Goal: Obtain resource: Obtain resource

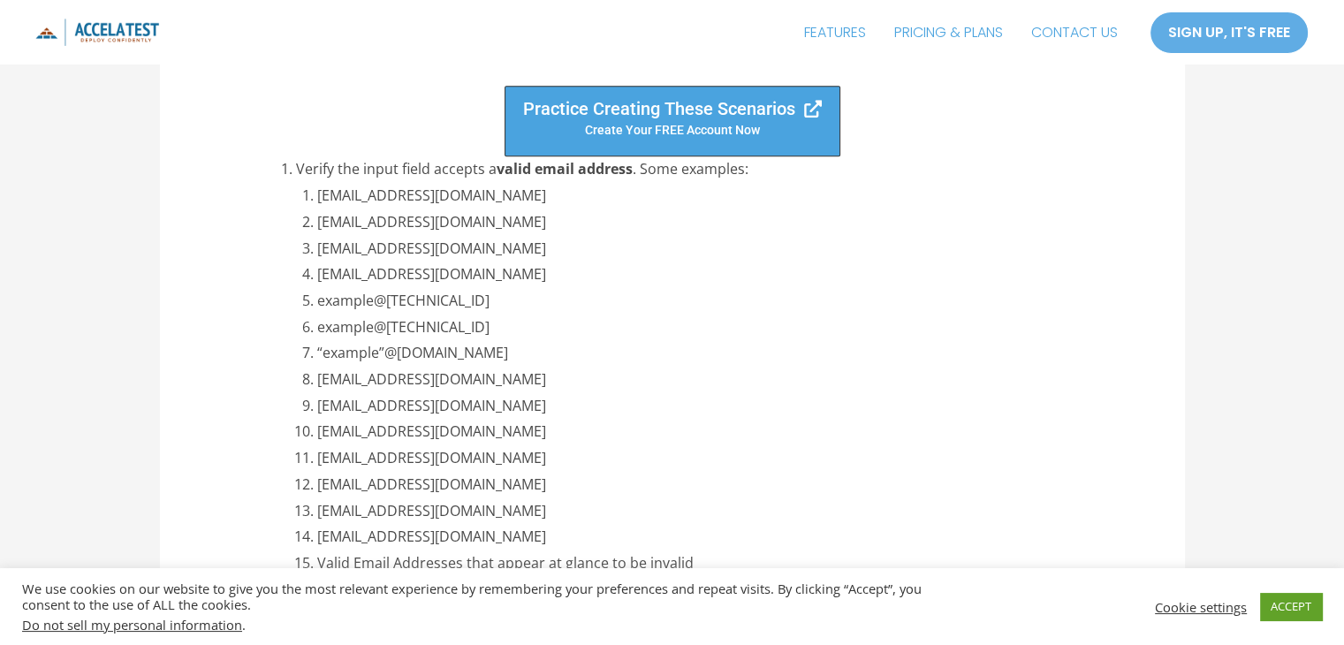
scroll to position [2157, 0]
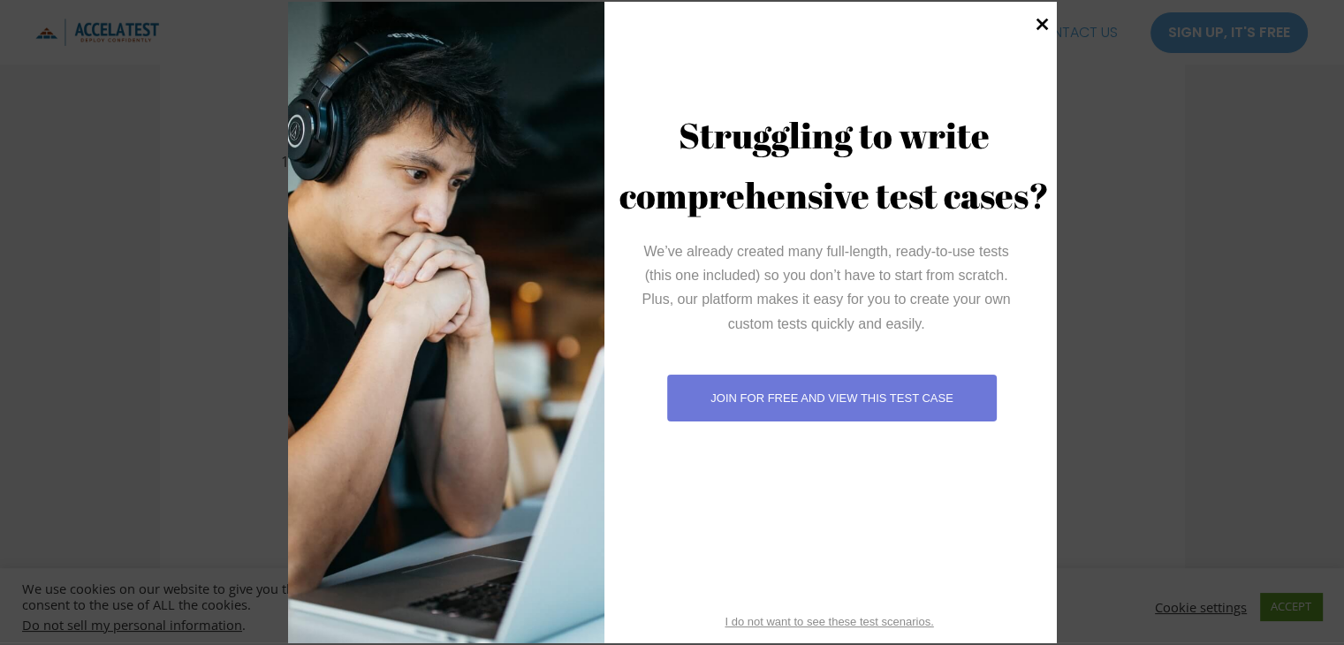
click at [1046, 24] on icon at bounding box center [1043, 24] width 24 height 24
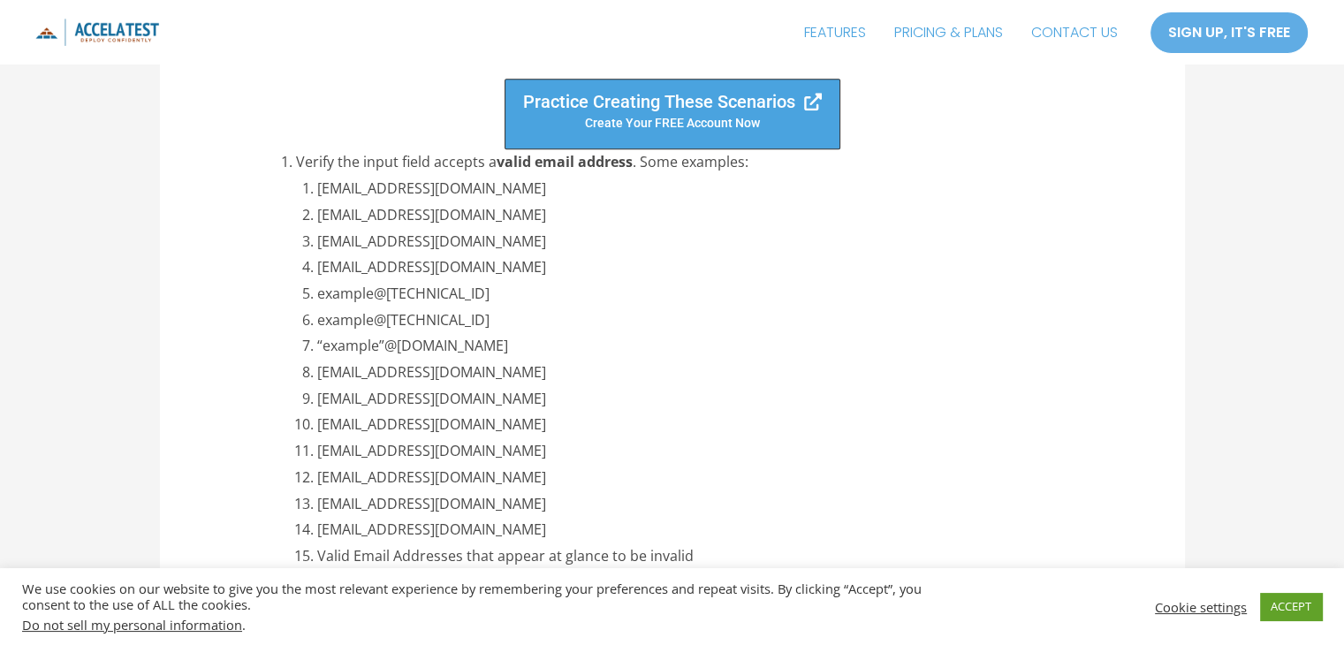
click at [619, 308] on li "example@[TECHNICAL_ID]" at bounding box center [703, 321] width 773 height 27
drag, startPoint x: 474, startPoint y: 189, endPoint x: 320, endPoint y: 192, distance: 153.8
click at [320, 192] on li "[EMAIL_ADDRESS][DOMAIN_NAME]" at bounding box center [703, 189] width 773 height 27
click at [666, 262] on li "[EMAIL_ADDRESS][DOMAIN_NAME]" at bounding box center [703, 268] width 773 height 27
drag, startPoint x: 630, startPoint y: 213, endPoint x: 313, endPoint y: 207, distance: 317.4
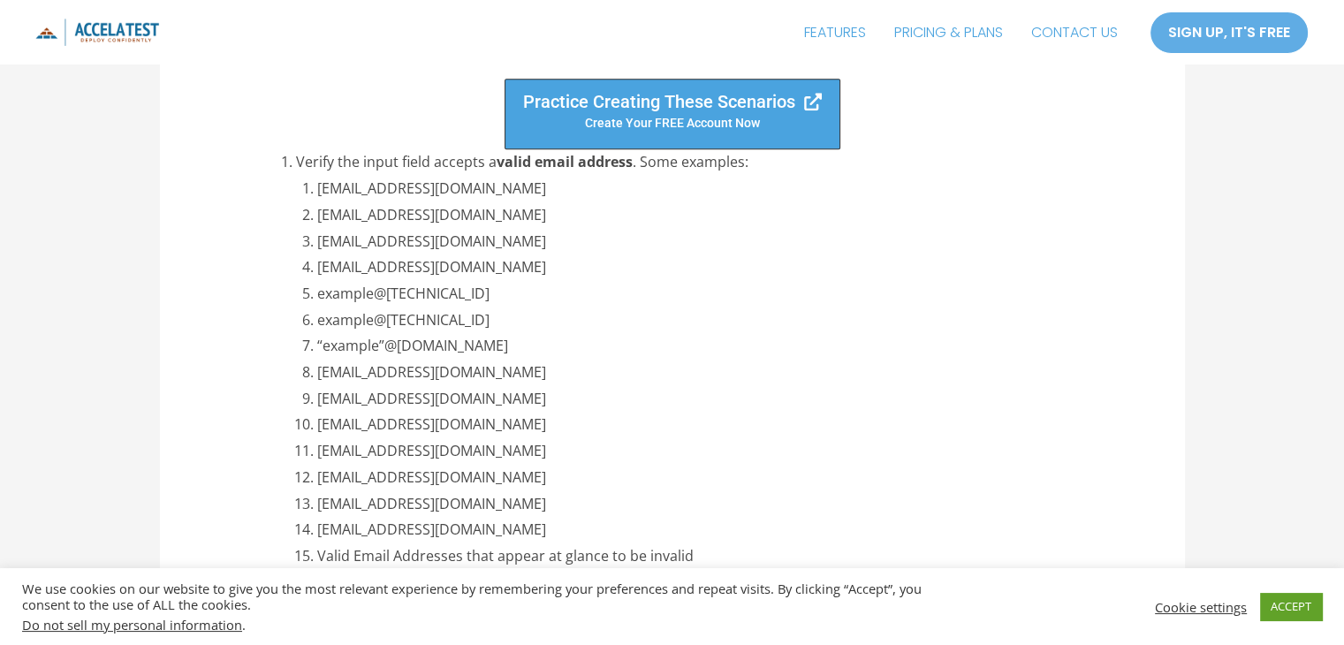
click at [317, 207] on li "[EMAIL_ADDRESS][DOMAIN_NAME]" at bounding box center [703, 215] width 773 height 27
copy li "[EMAIL_ADDRESS][DOMAIN_NAME]"
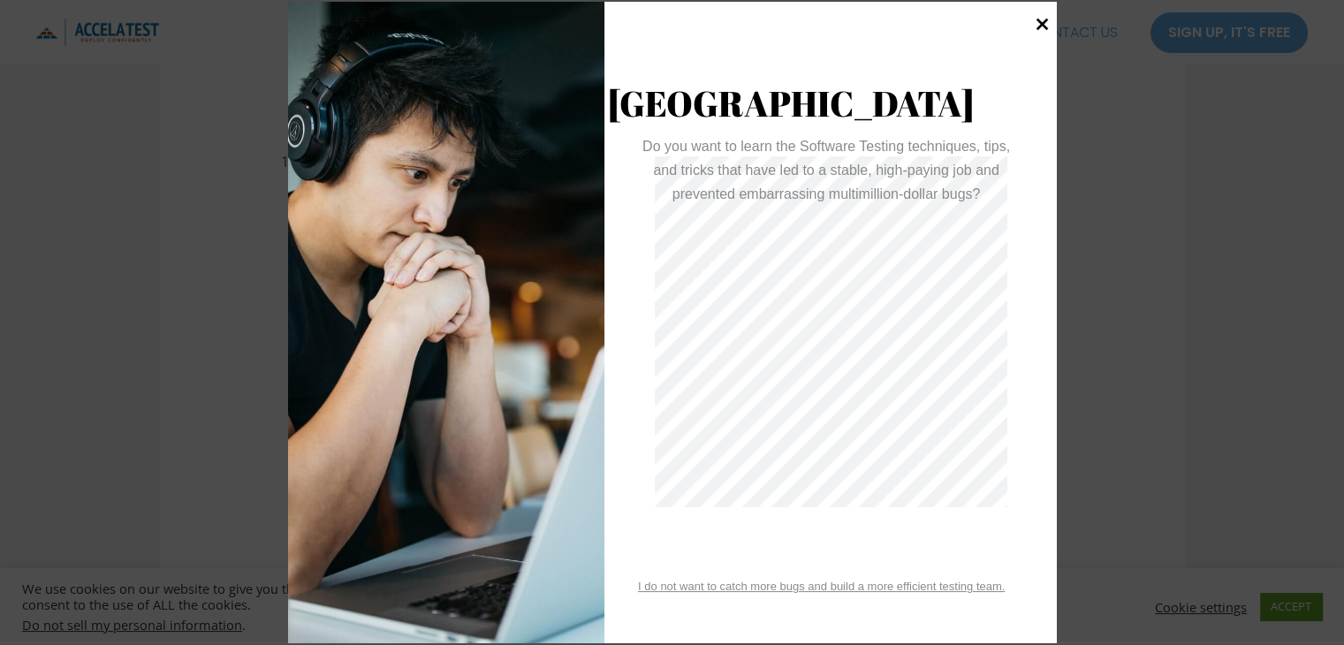
click at [1035, 27] on icon at bounding box center [1043, 24] width 24 height 24
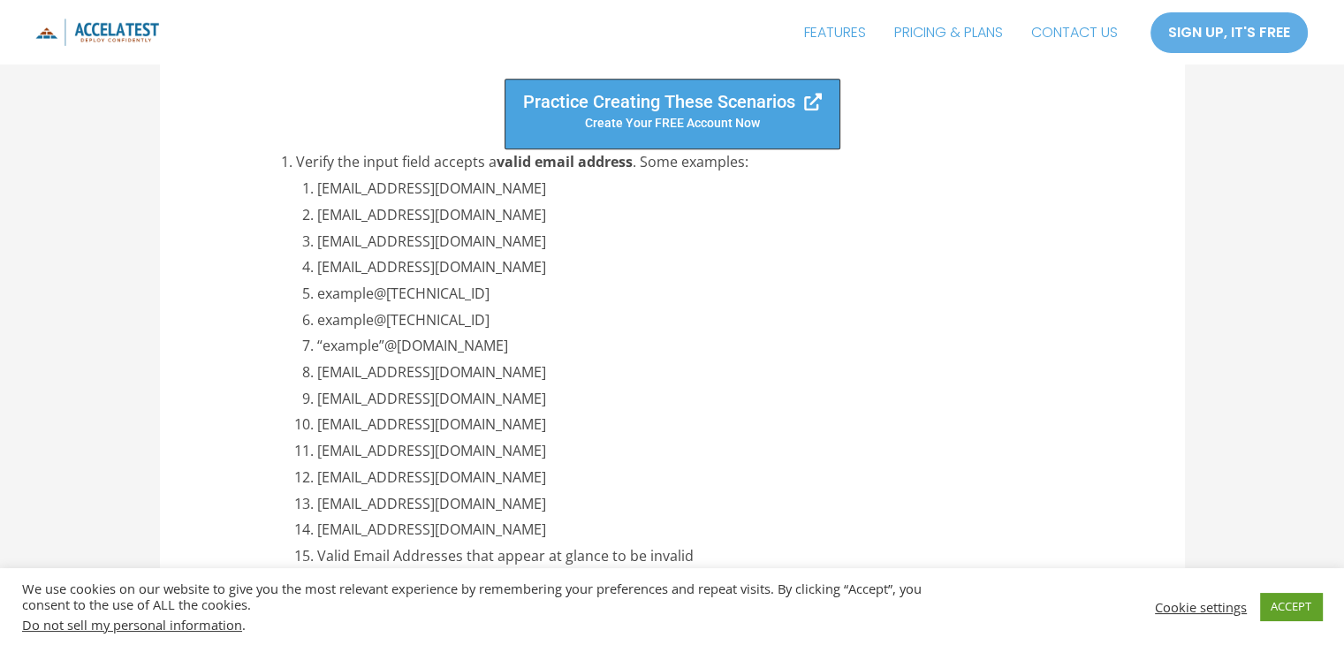
click at [620, 330] on li "example@[TECHNICAL_ID]" at bounding box center [703, 321] width 773 height 27
click at [620, 347] on li "“example”@[DOMAIN_NAME]" at bounding box center [703, 346] width 773 height 27
click at [637, 390] on li "[EMAIL_ADDRESS][DOMAIN_NAME]" at bounding box center [703, 399] width 773 height 27
drag, startPoint x: 506, startPoint y: 294, endPoint x: 315, endPoint y: 305, distance: 191.2
click at [317, 305] on li "example@[TECHNICAL_ID]" at bounding box center [703, 294] width 773 height 27
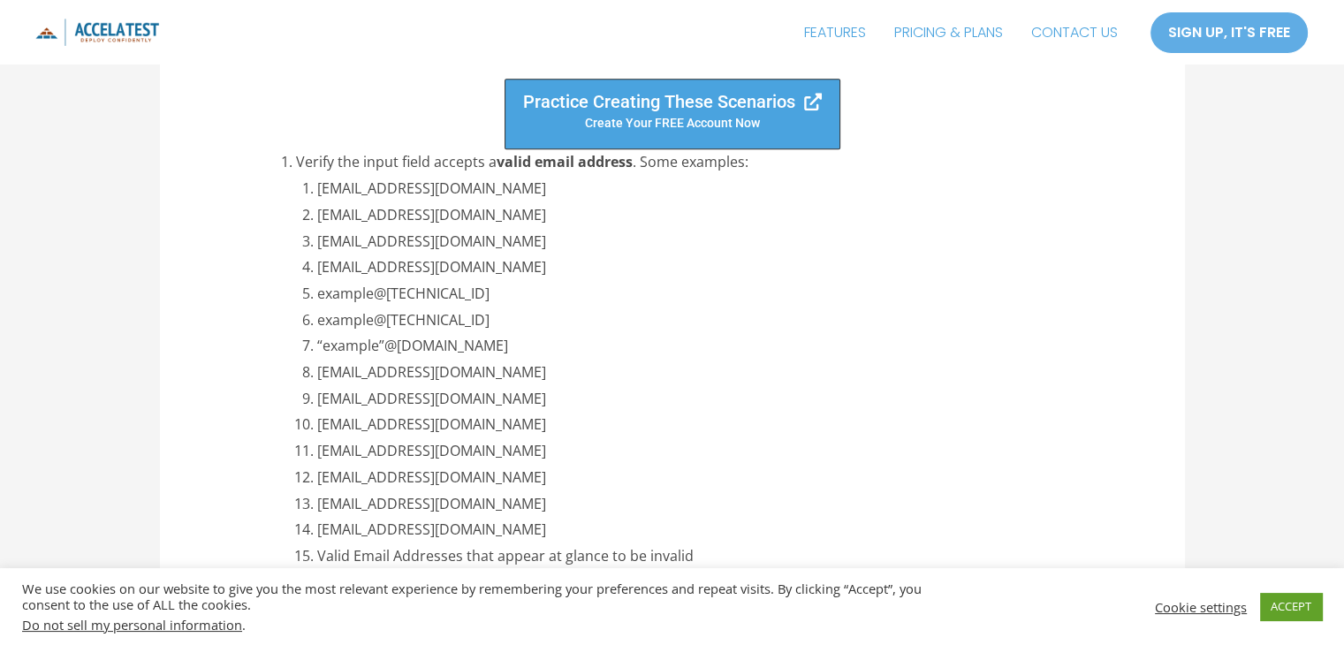
click at [647, 465] on li "[EMAIL_ADDRESS][DOMAIN_NAME]" at bounding box center [703, 478] width 773 height 27
drag, startPoint x: 470, startPoint y: 343, endPoint x: 315, endPoint y: 346, distance: 155.6
click at [317, 346] on li "“example”@[DOMAIN_NAME]" at bounding box center [703, 346] width 773 height 27
copy li "“example”@[DOMAIN_NAME]"
click at [803, 438] on li "[EMAIL_ADDRESS][DOMAIN_NAME]" at bounding box center [703, 451] width 773 height 27
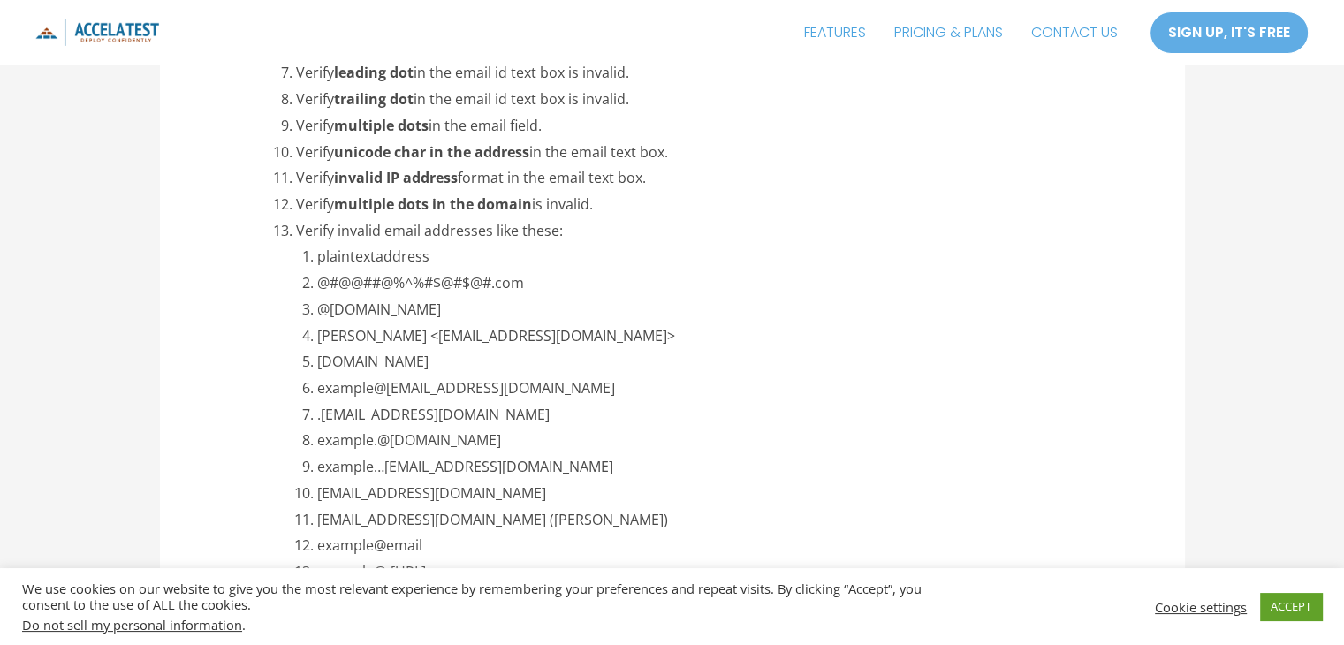
scroll to position [3284, 0]
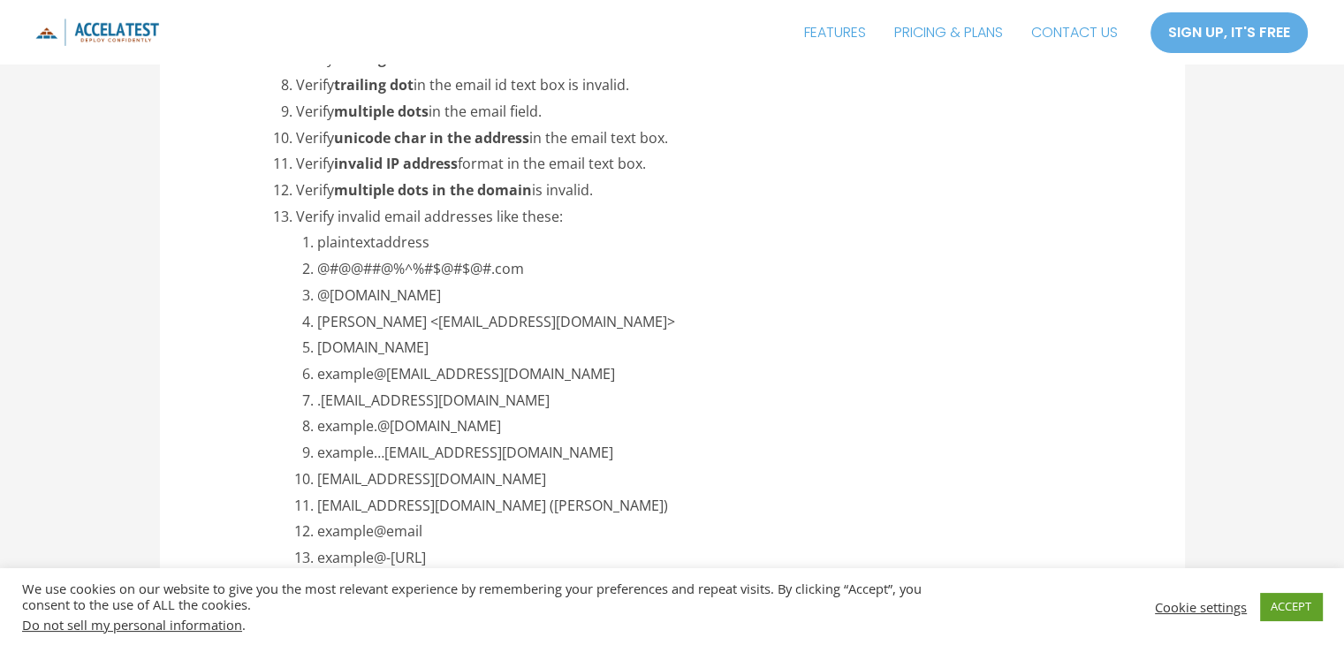
click at [559, 282] on li "@[DOMAIN_NAME]" at bounding box center [703, 295] width 773 height 27
drag, startPoint x: 436, startPoint y: 242, endPoint x: 319, endPoint y: 245, distance: 116.7
click at [319, 245] on li "plaintextaddress" at bounding box center [703, 242] width 773 height 27
copy li "plaintextaddress"
click at [613, 356] on li "[DOMAIN_NAME]" at bounding box center [703, 347] width 773 height 27
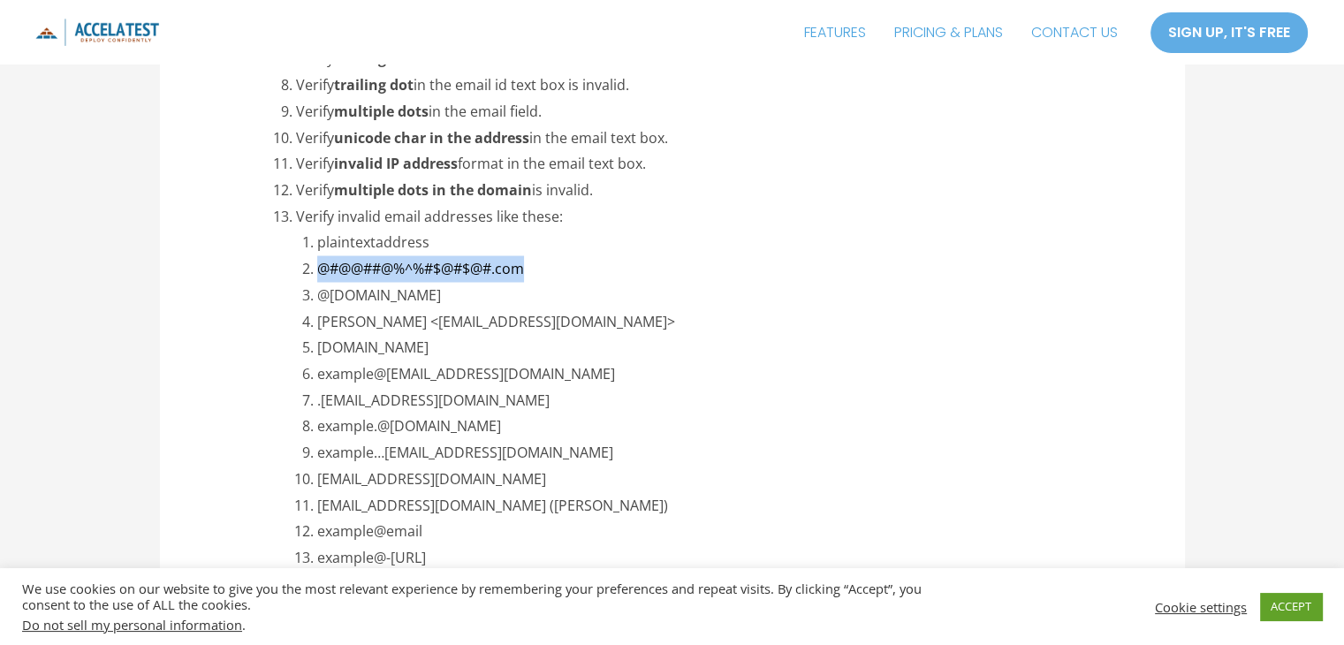
drag, startPoint x: 534, startPoint y: 270, endPoint x: 311, endPoint y: 268, distance: 222.7
click at [317, 268] on li "@#@@##@%^%#$@#$@#.com" at bounding box center [703, 268] width 773 height 27
copy li "@#@@##@%^%#$@#$@#.com"
click at [760, 372] on li "example@[EMAIL_ADDRESS][DOMAIN_NAME]" at bounding box center [703, 374] width 773 height 27
click at [474, 429] on li "example.@[DOMAIN_NAME]" at bounding box center [703, 426] width 773 height 27
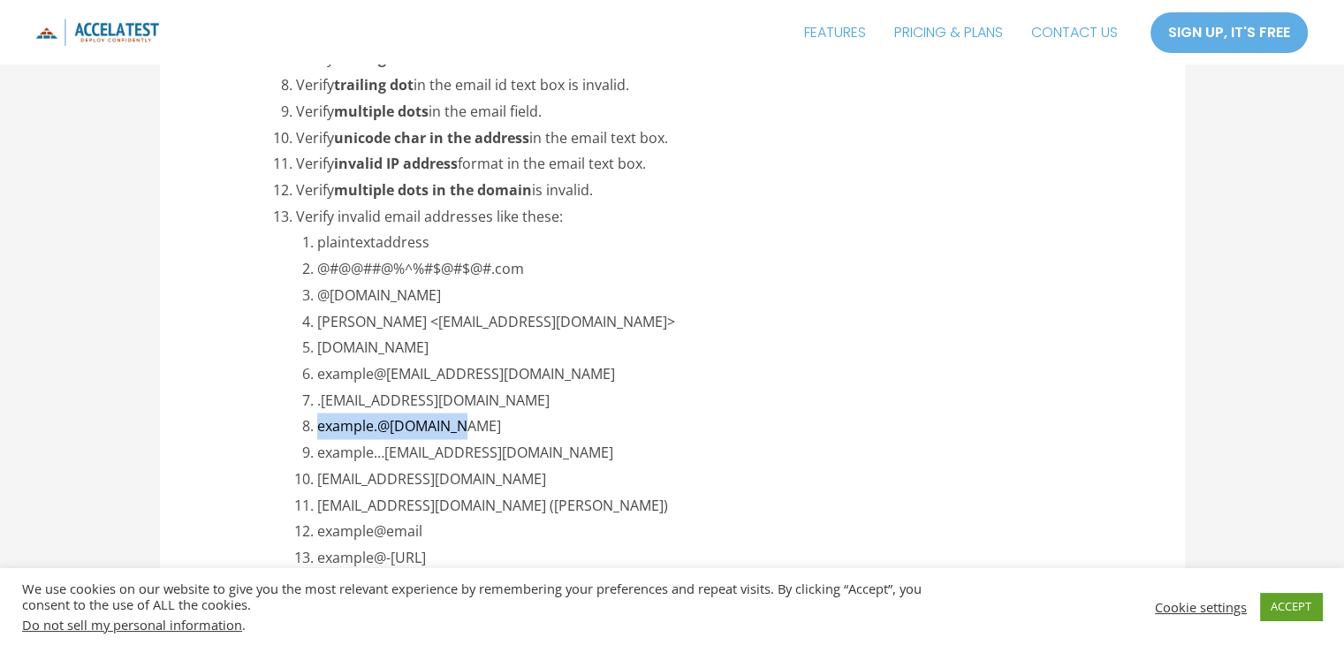
drag, startPoint x: 474, startPoint y: 429, endPoint x: 317, endPoint y: 431, distance: 156.5
click at [317, 431] on li "example.@[DOMAIN_NAME]" at bounding box center [703, 426] width 773 height 27
copy li "example.@[DOMAIN_NAME]"
click at [568, 453] on li "example…[EMAIL_ADDRESS][DOMAIN_NAME]" at bounding box center [703, 452] width 773 height 27
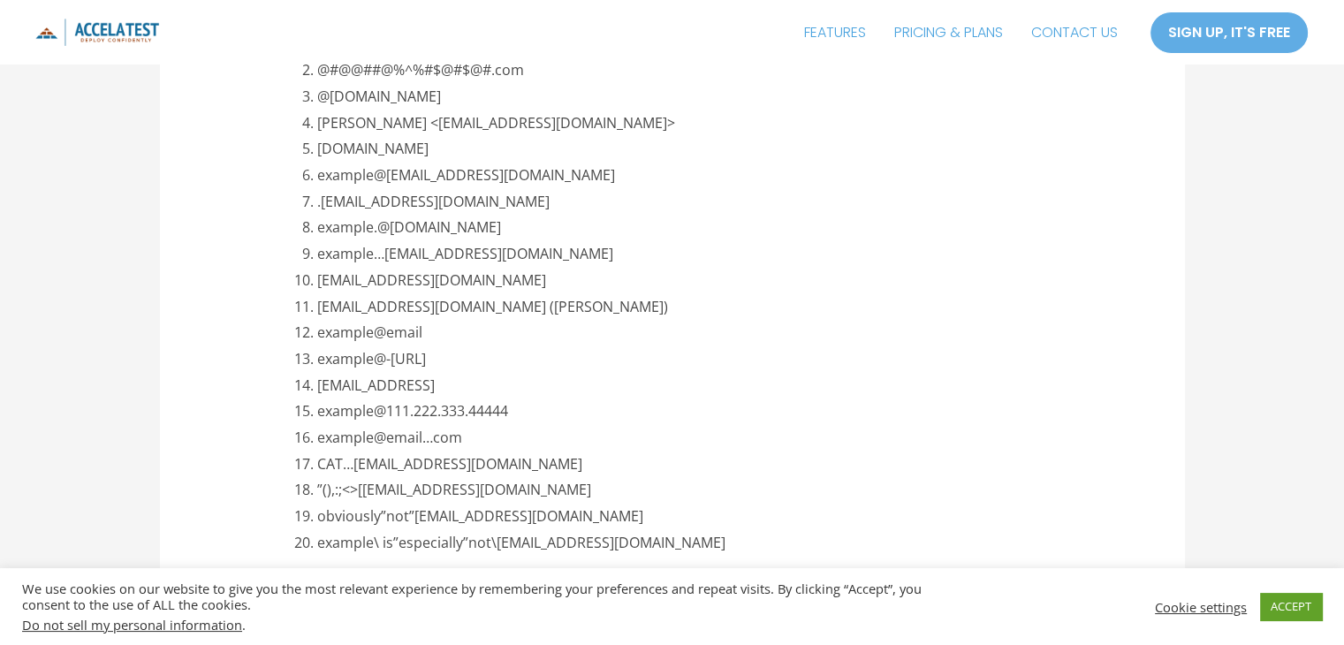
scroll to position [3476, 0]
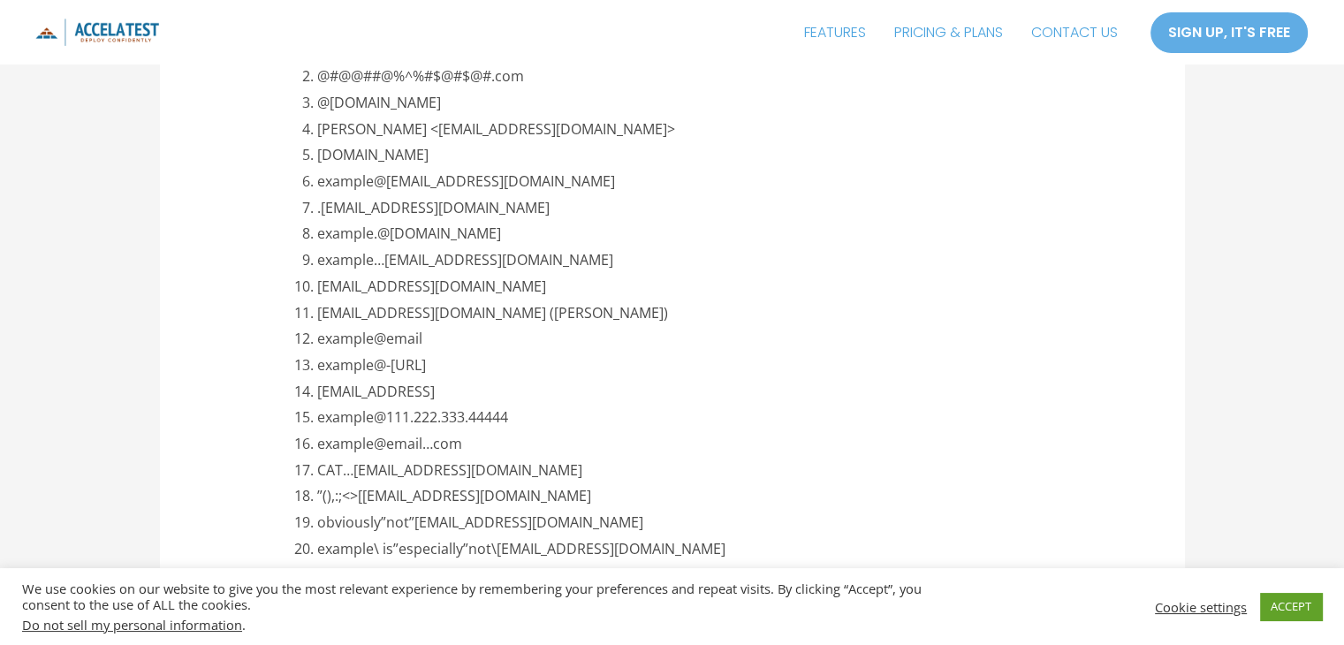
drag, startPoint x: 475, startPoint y: 386, endPoint x: 306, endPoint y: 392, distance: 168.9
click at [317, 392] on li "[EMAIL_ADDRESS]" at bounding box center [703, 392] width 773 height 27
copy li "[EMAIL_ADDRESS]"
